Goal: Task Accomplishment & Management: Use online tool/utility

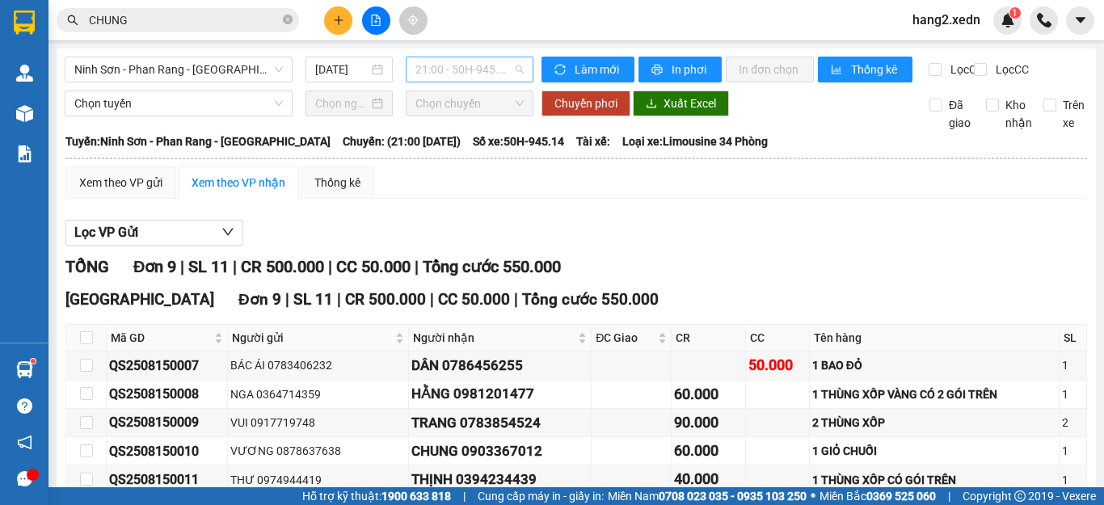
click at [438, 68] on span "21:00 - 50H-945.14" at bounding box center [469, 69] width 108 height 24
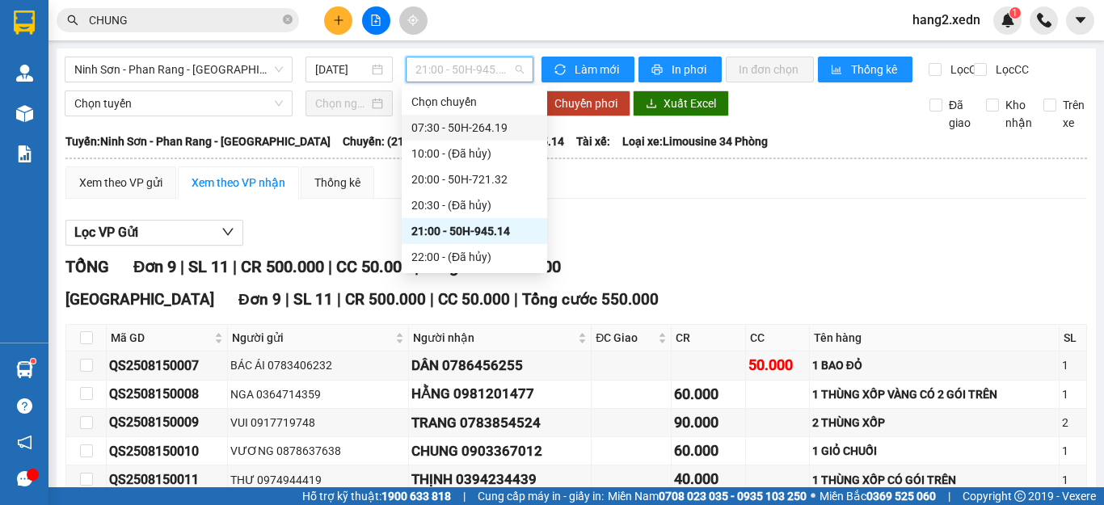
click at [452, 120] on div "07:30 - 50H-264.19" at bounding box center [474, 128] width 126 height 18
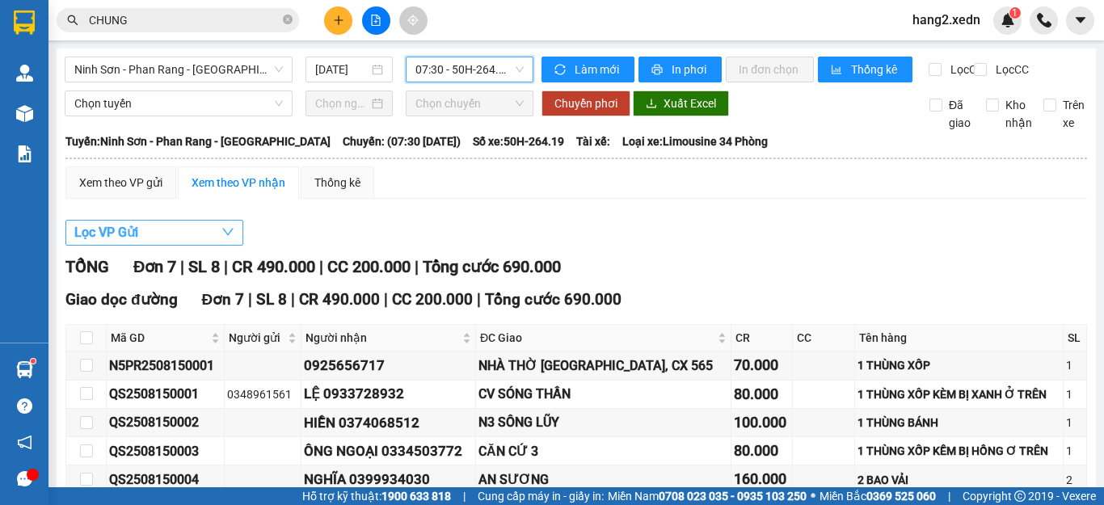
click at [186, 244] on button "Lọc VP Gửi" at bounding box center [154, 233] width 178 height 26
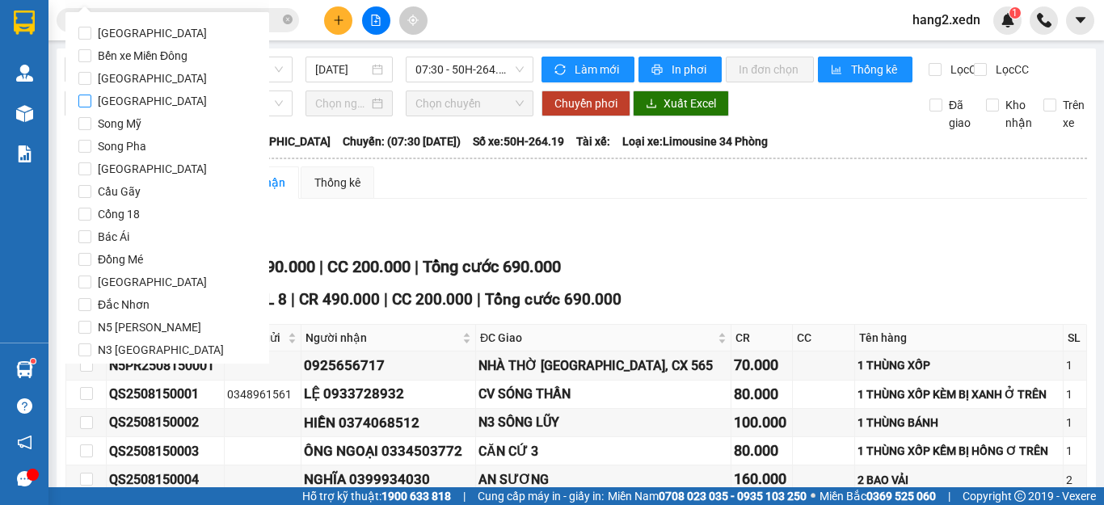
click at [82, 99] on input "[GEOGRAPHIC_DATA]" at bounding box center [84, 101] width 13 height 13
checkbox input "true"
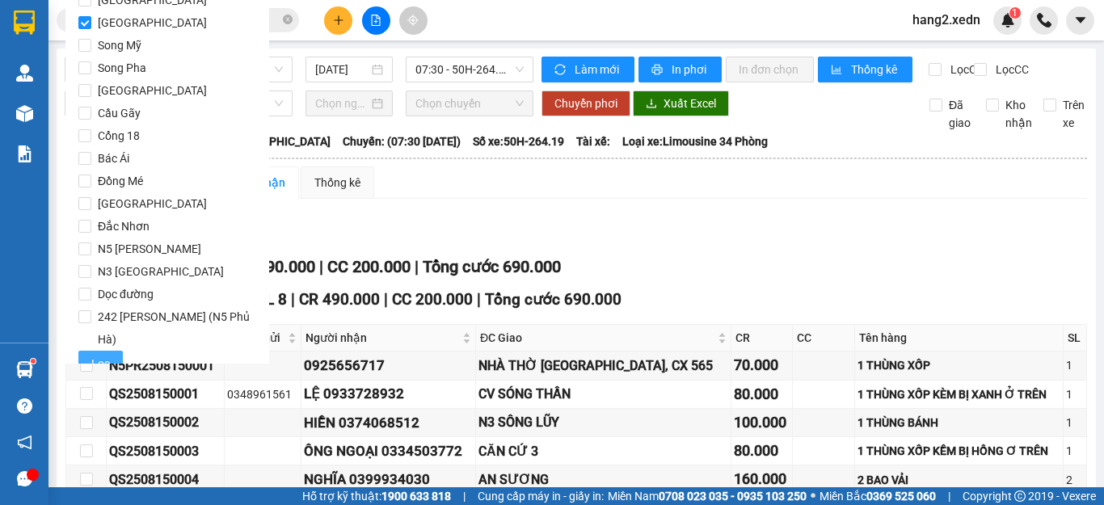
click at [91, 355] on span "Lọc" at bounding box center [100, 364] width 19 height 18
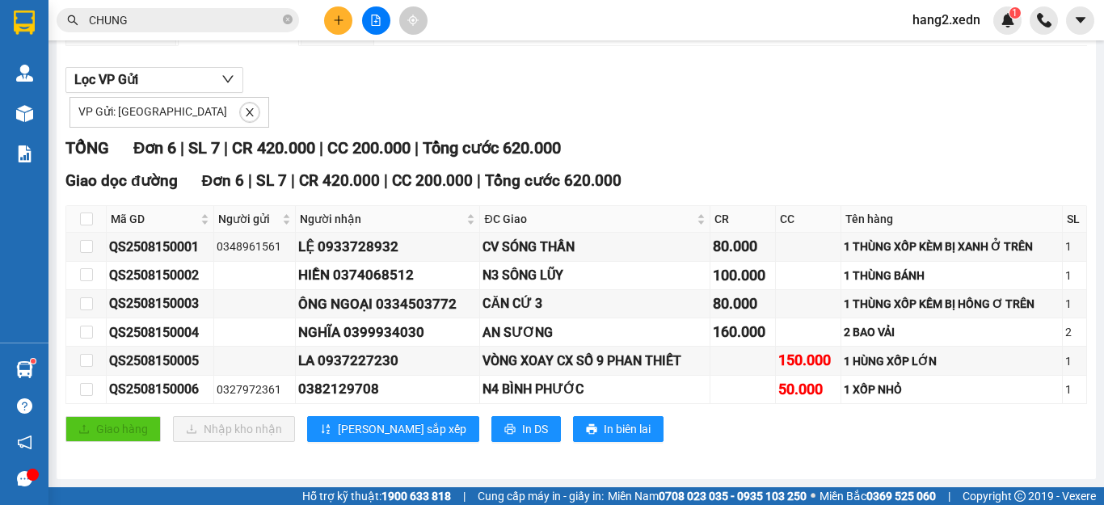
scroll to position [5, 0]
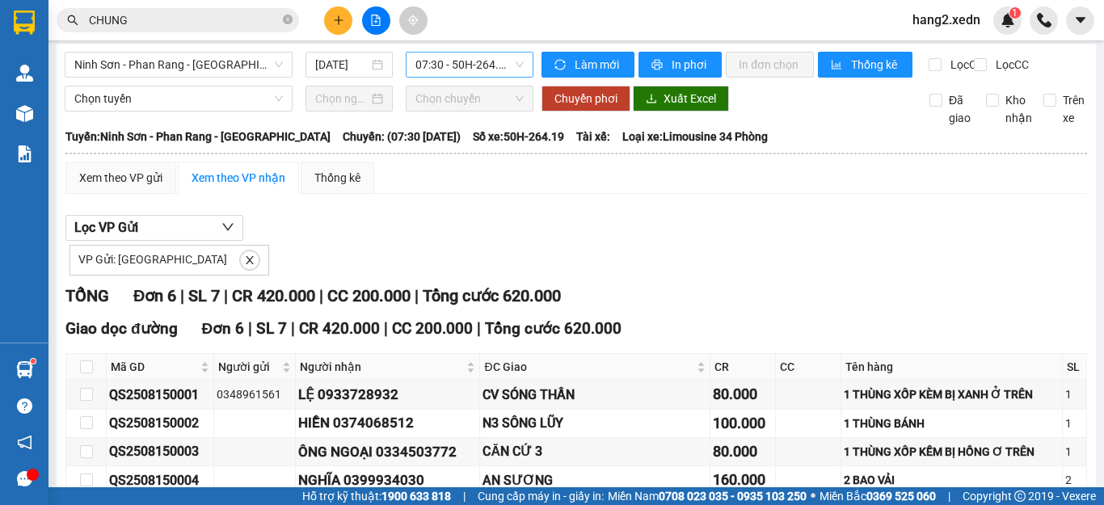
click at [452, 69] on span "07:30 - 50H-264.19" at bounding box center [469, 65] width 108 height 24
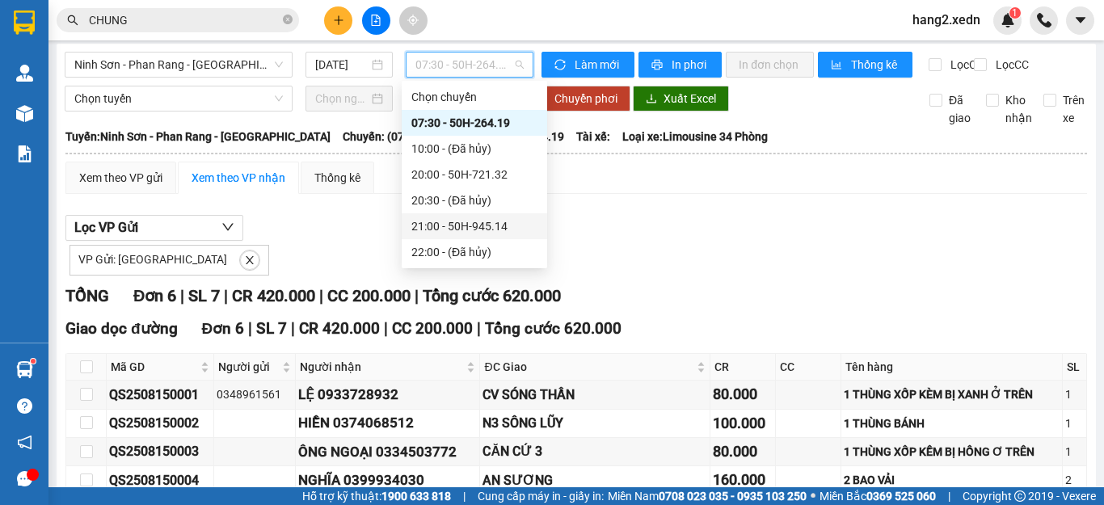
click at [484, 225] on div "21:00 - 50H-945.14" at bounding box center [474, 226] width 126 height 18
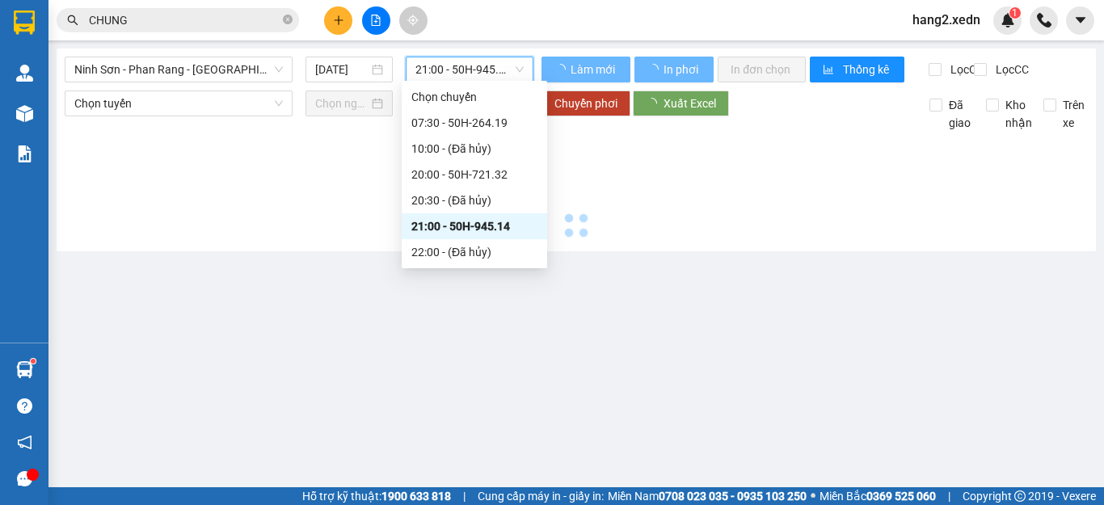
scroll to position [0, 0]
